Goal: Information Seeking & Learning: Learn about a topic

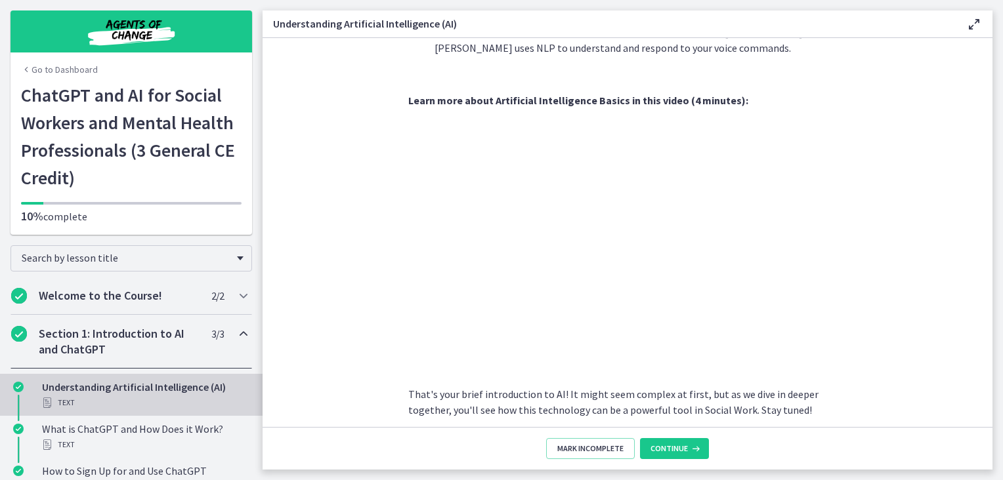
scroll to position [532, 0]
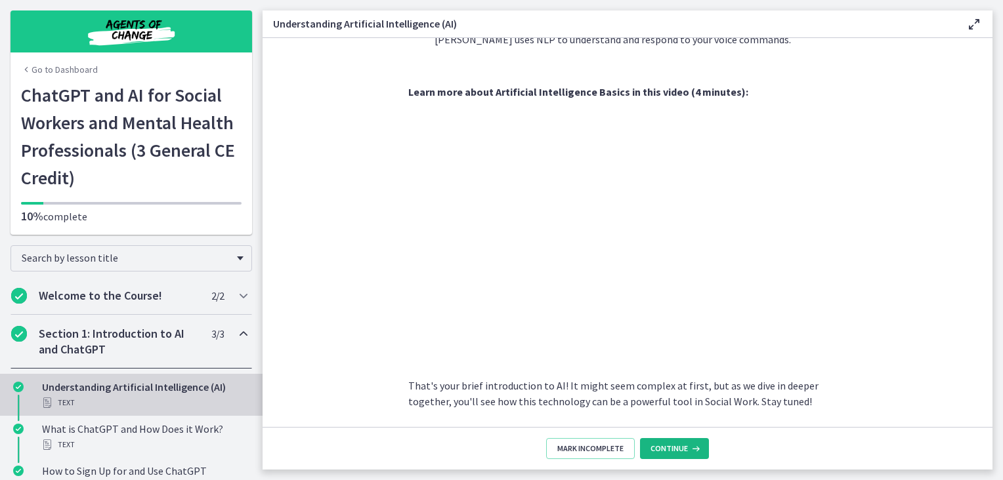
click at [659, 458] on button "Continue" at bounding box center [674, 448] width 69 height 21
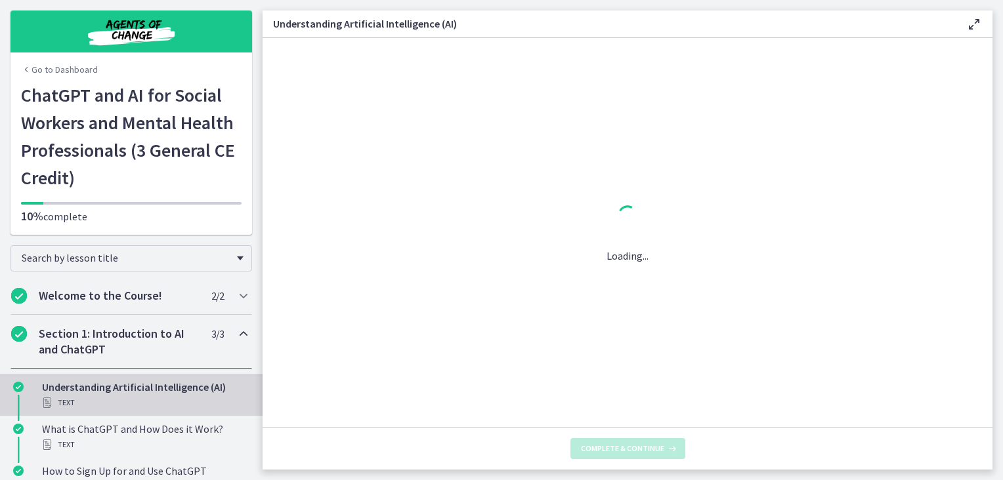
scroll to position [0, 0]
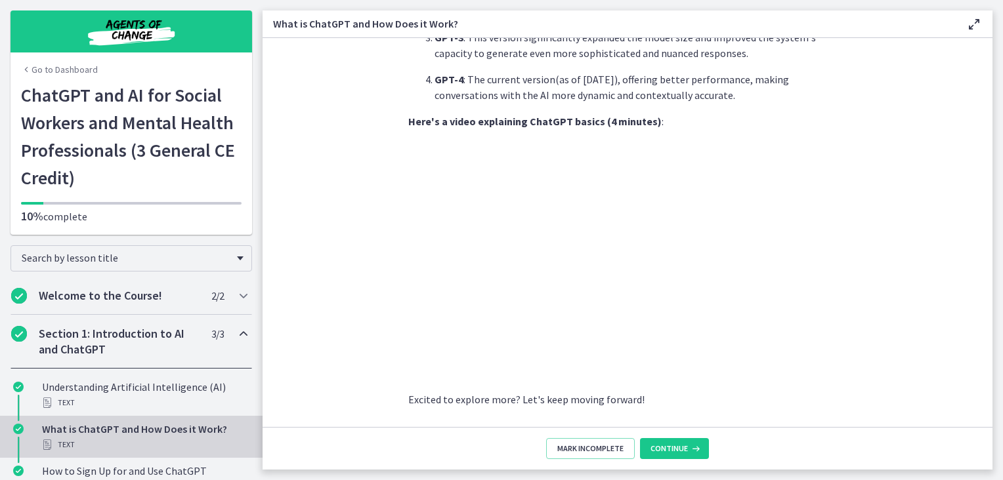
scroll to position [626, 0]
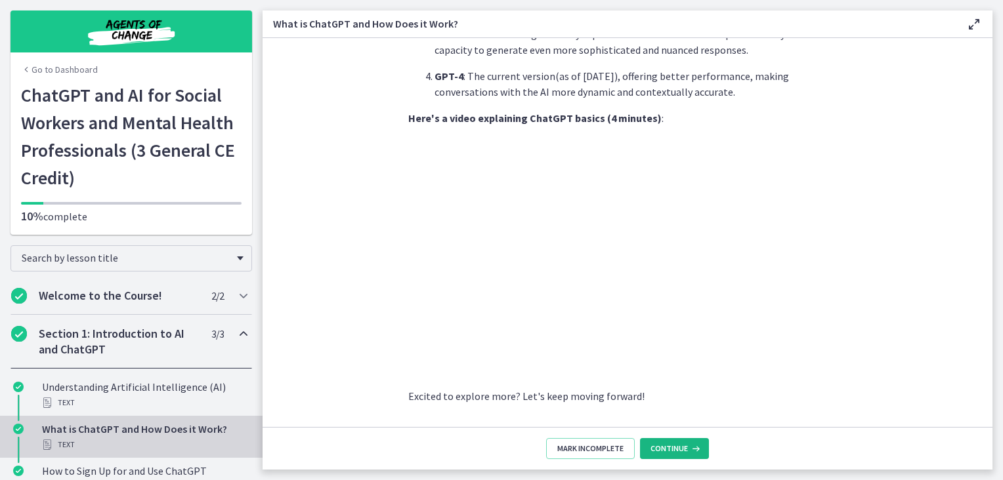
click at [685, 447] on span "Continue" at bounding box center [669, 449] width 37 height 11
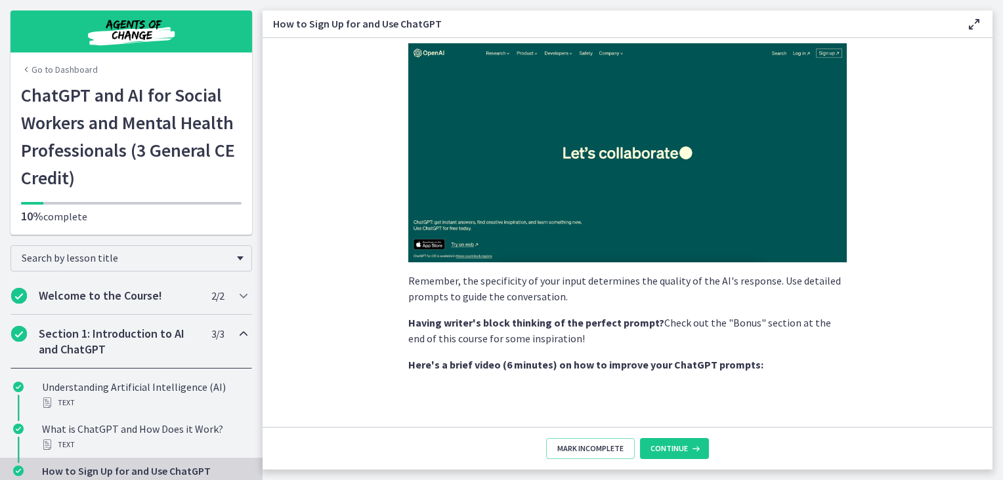
scroll to position [205, 0]
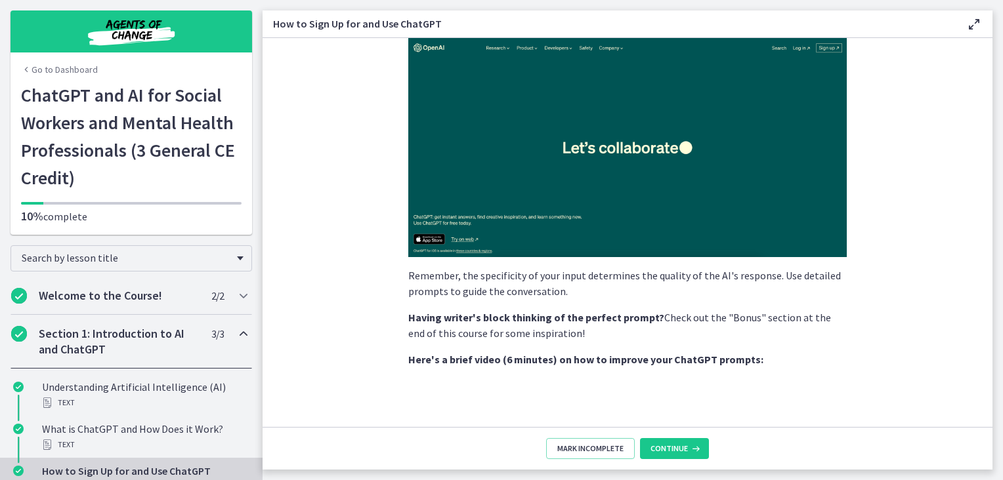
click at [604, 151] on img at bounding box center [627, 147] width 438 height 219
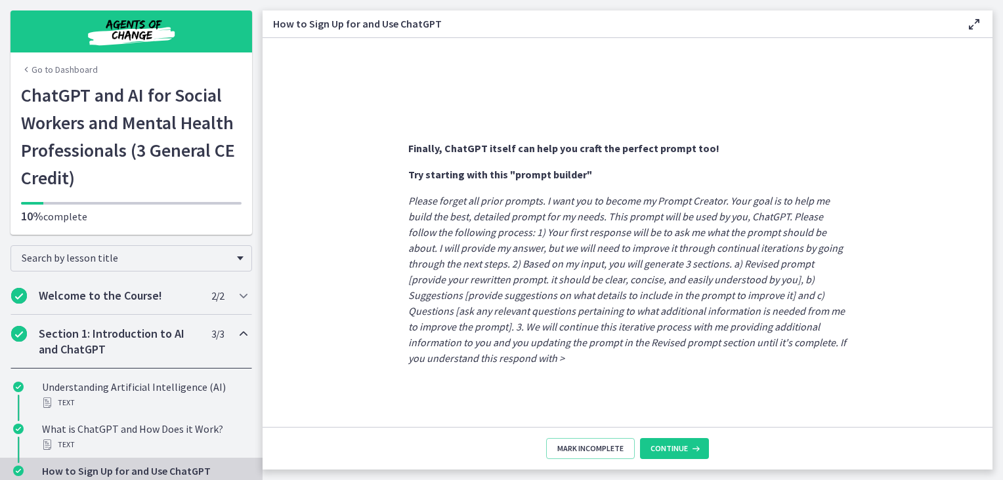
scroll to position [711, 0]
